Goal: Obtain resource: Obtain resource

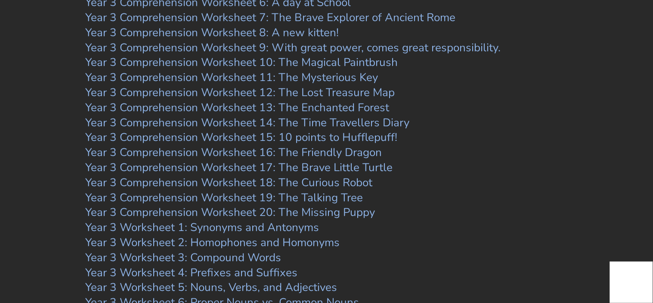
scroll to position [2374, 0]
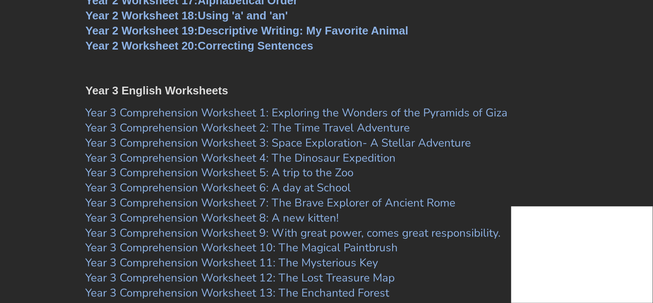
click at [300, 127] on link "Year 3 Comprehension Worksheet 2: The Time Travel Adventure" at bounding box center [248, 127] width 325 height 15
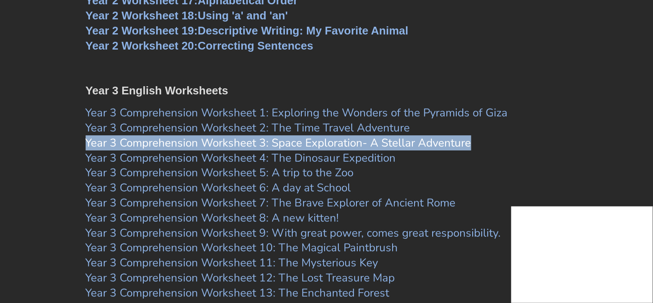
click at [285, 144] on link "Year 3 Comprehension Worksheet 3: Space Exploration- A Stellar Adventure" at bounding box center [279, 142] width 386 height 15
click at [292, 155] on link "Year 3 Comprehension Worksheet 4: The Dinosaur Expedition" at bounding box center [241, 157] width 310 height 15
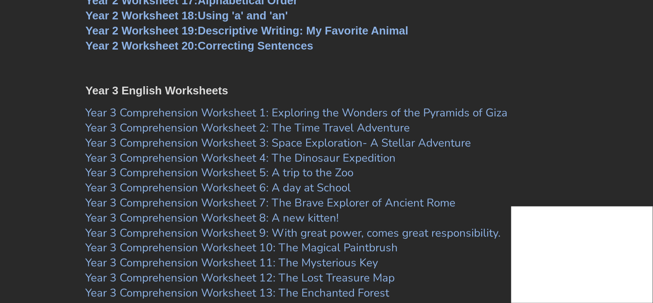
click at [417, 182] on h3 "Year 3 Comprehension Worksheet 6: A day at School" at bounding box center [327, 187] width 482 height 15
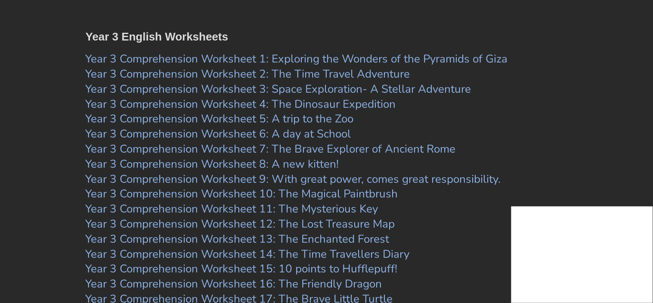
scroll to position [2355, 0]
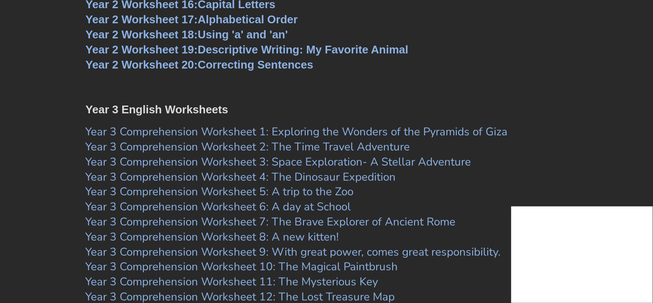
click at [281, 144] on link "Year 3 Comprehension Worksheet 2: The Time Travel Adventure" at bounding box center [248, 146] width 325 height 15
click at [268, 161] on link "Year 3 Comprehension Worksheet 3: Space Exploration- A Stellar Adventure" at bounding box center [279, 161] width 386 height 15
click at [287, 176] on link "Year 3 Comprehension Worksheet 4: The Dinosaur Expedition" at bounding box center [241, 176] width 310 height 15
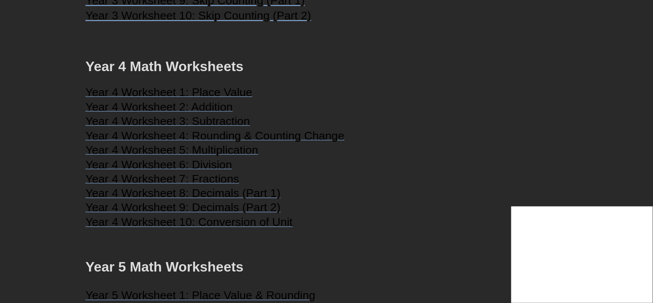
scroll to position [1063, 0]
